Goal: Information Seeking & Learning: Learn about a topic

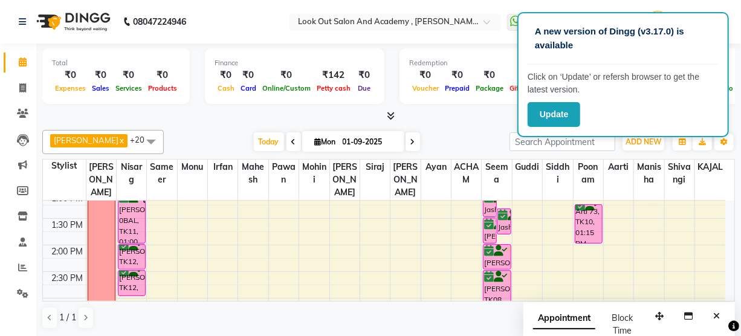
click at [100, 132] on span "[PERSON_NAME] x [PERSON_NAME] x Aarti x [PERSON_NAME] x [PERSON_NAME] x KAJAL x…" at bounding box center [103, 142] width 122 height 24
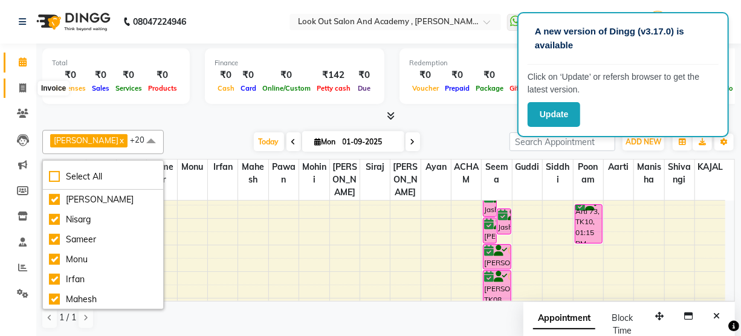
click at [16, 82] on span at bounding box center [22, 89] width 21 height 14
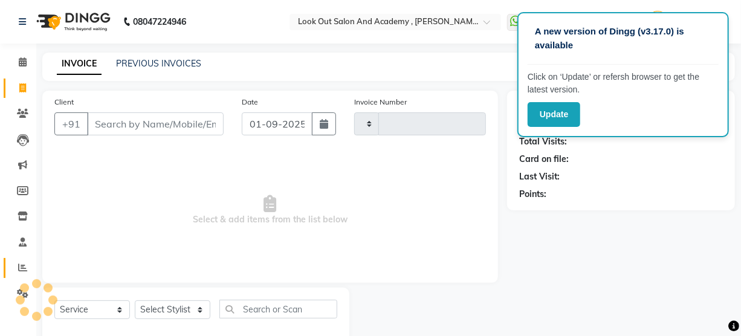
click at [21, 270] on icon at bounding box center [22, 267] width 9 height 9
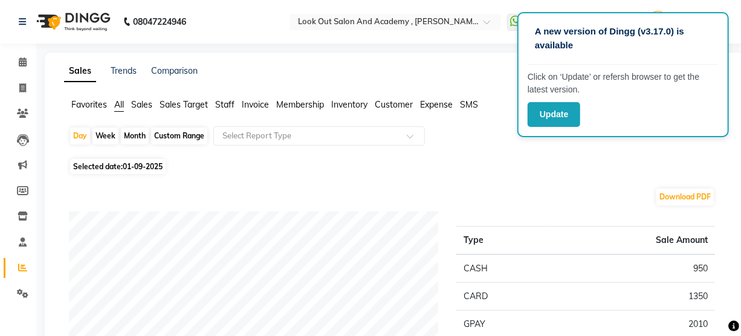
click at [176, 135] on div "Custom Range" at bounding box center [179, 136] width 56 height 17
select select "9"
select select "2025"
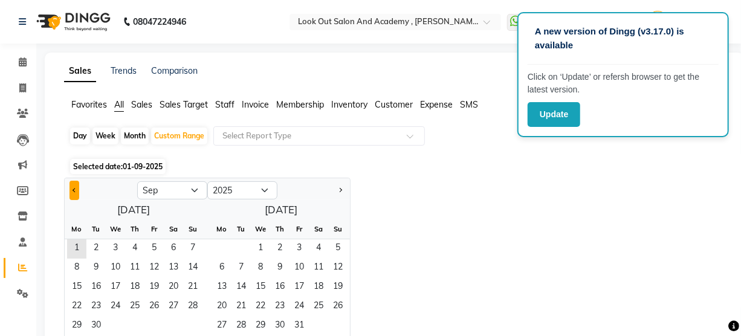
click at [74, 183] on button "Previous month" at bounding box center [75, 190] width 10 height 19
select select "8"
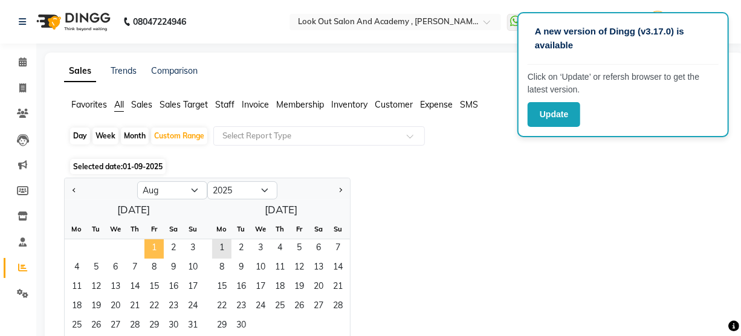
click at [154, 244] on span "1" at bounding box center [154, 248] width 19 height 19
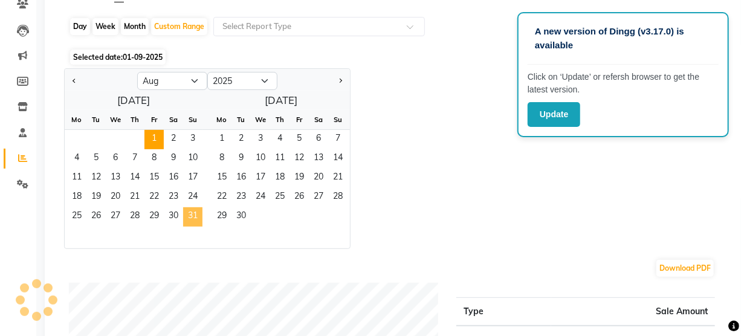
click at [190, 217] on span "31" at bounding box center [192, 216] width 19 height 19
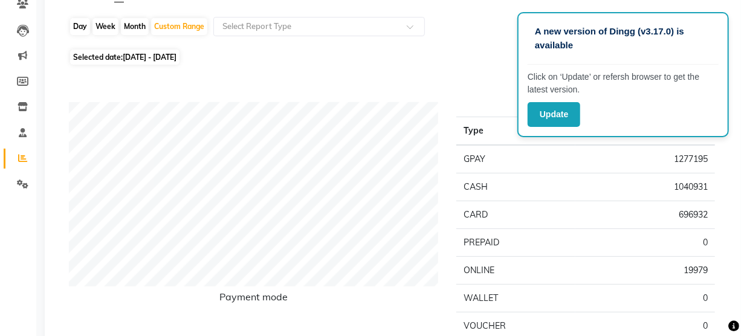
scroll to position [0, 0]
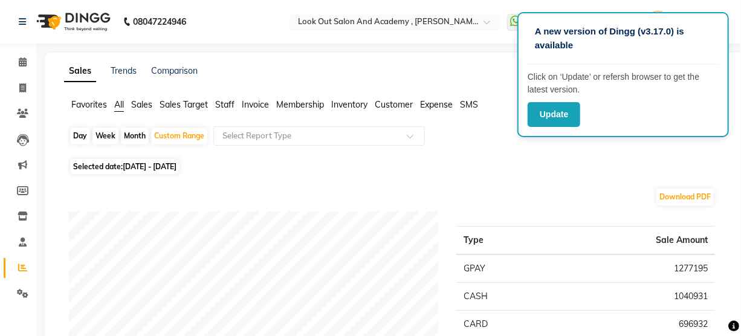
click at [441, 105] on span "Expense" at bounding box center [436, 104] width 33 height 11
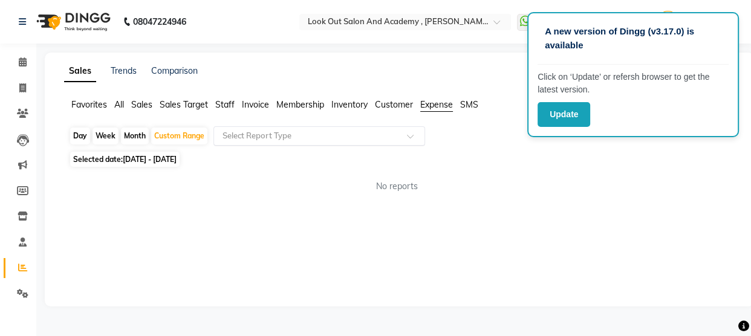
click at [310, 136] on input "text" at bounding box center [307, 136] width 174 height 12
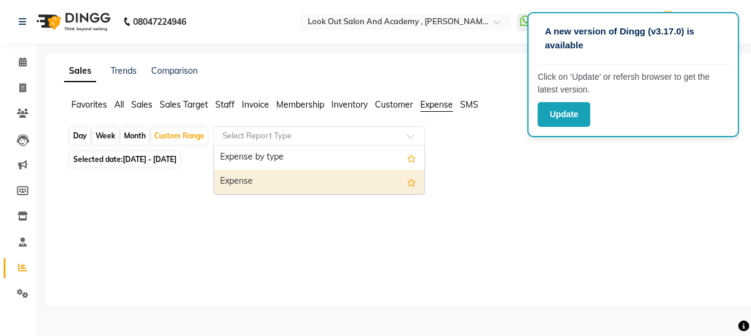
click at [295, 189] on div "Expense" at bounding box center [319, 182] width 210 height 24
select select "full_report"
select select "pdf"
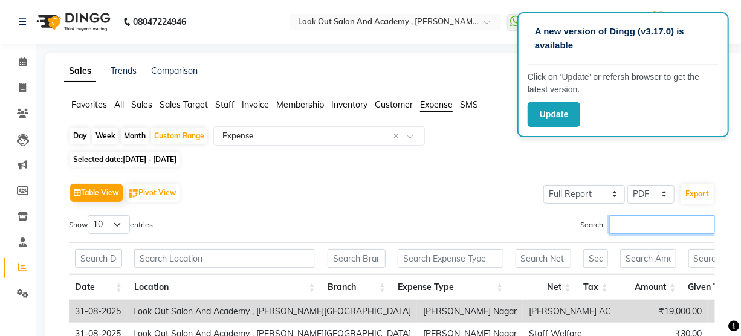
click at [635, 229] on input "Search:" at bounding box center [663, 224] width 106 height 19
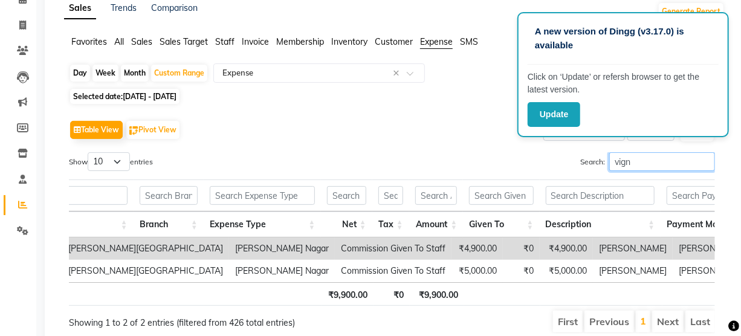
drag, startPoint x: 666, startPoint y: 157, endPoint x: 496, endPoint y: 178, distance: 171.8
click at [496, 178] on div "Show 10 25 50 100 entries Search: vign Date Location Branch Expense Type Net Ta…" at bounding box center [392, 242] width 646 height 181
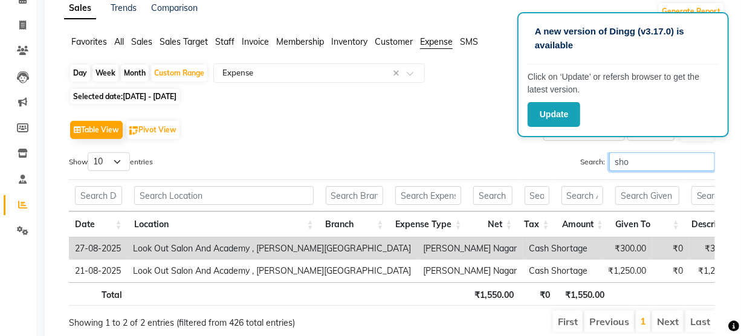
drag, startPoint x: 668, startPoint y: 160, endPoint x: 442, endPoint y: 151, distance: 226.3
click at [442, 152] on div "Search: sho" at bounding box center [558, 164] width 314 height 24
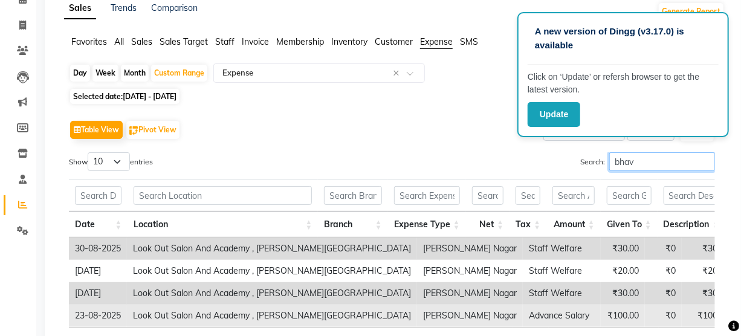
scroll to position [163, 0]
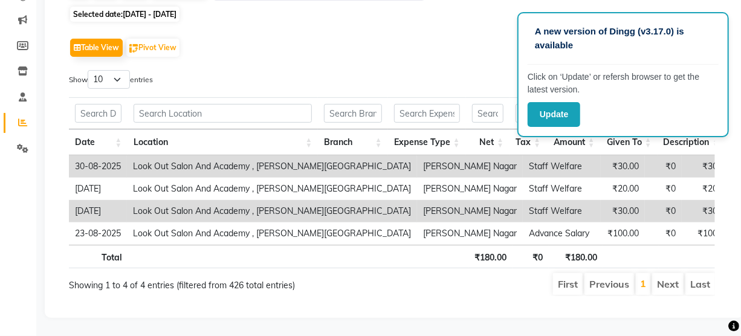
type input "bhav"
click at [419, 50] on div "Table View Pivot View Select Full Report Filtered Report Select CSV PDF Export …" at bounding box center [392, 165] width 646 height 261
click at [551, 112] on button "Update" at bounding box center [554, 114] width 53 height 25
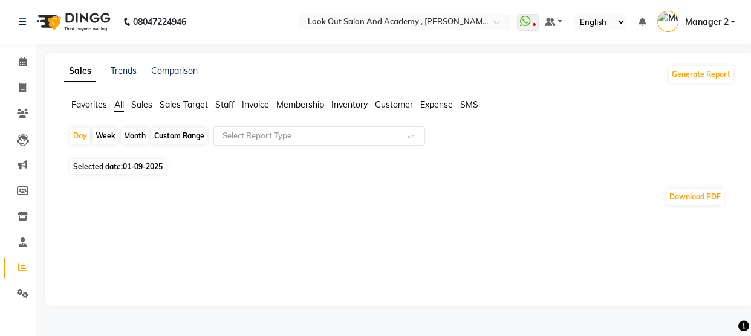
click at [199, 132] on div "Custom Range" at bounding box center [179, 136] width 56 height 17
select select "9"
select select "2025"
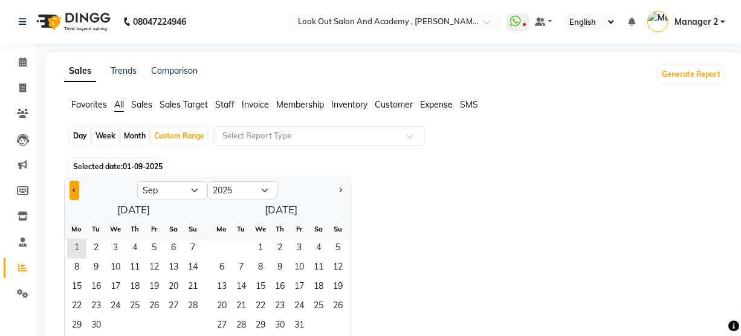
click at [72, 184] on button "Previous month" at bounding box center [75, 190] width 10 height 19
select select "8"
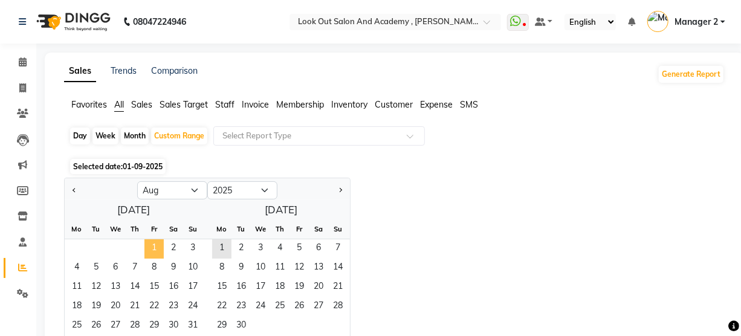
click at [158, 251] on span "1" at bounding box center [154, 248] width 19 height 19
click at [188, 324] on span "31" at bounding box center [192, 326] width 19 height 19
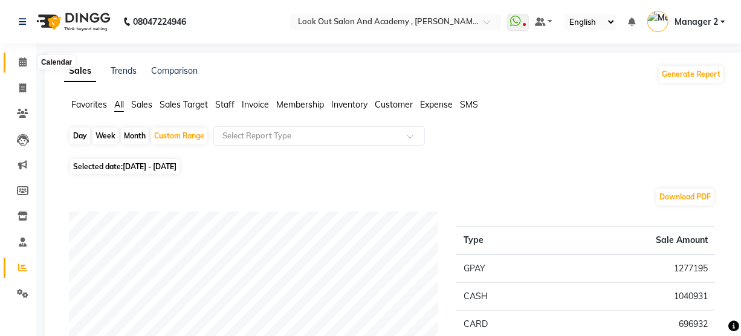
click at [13, 65] on span at bounding box center [22, 63] width 21 height 14
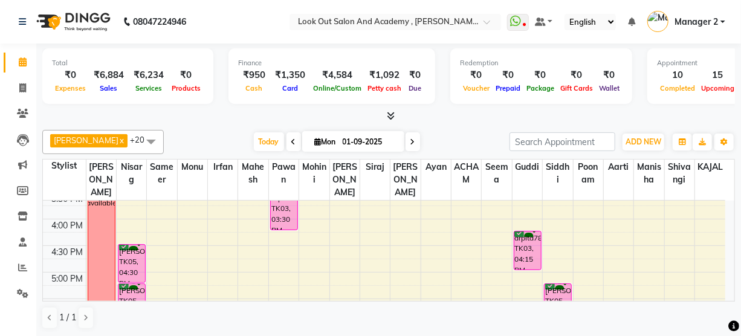
scroll to position [385, 0]
